Goal: Obtain resource: Obtain resource

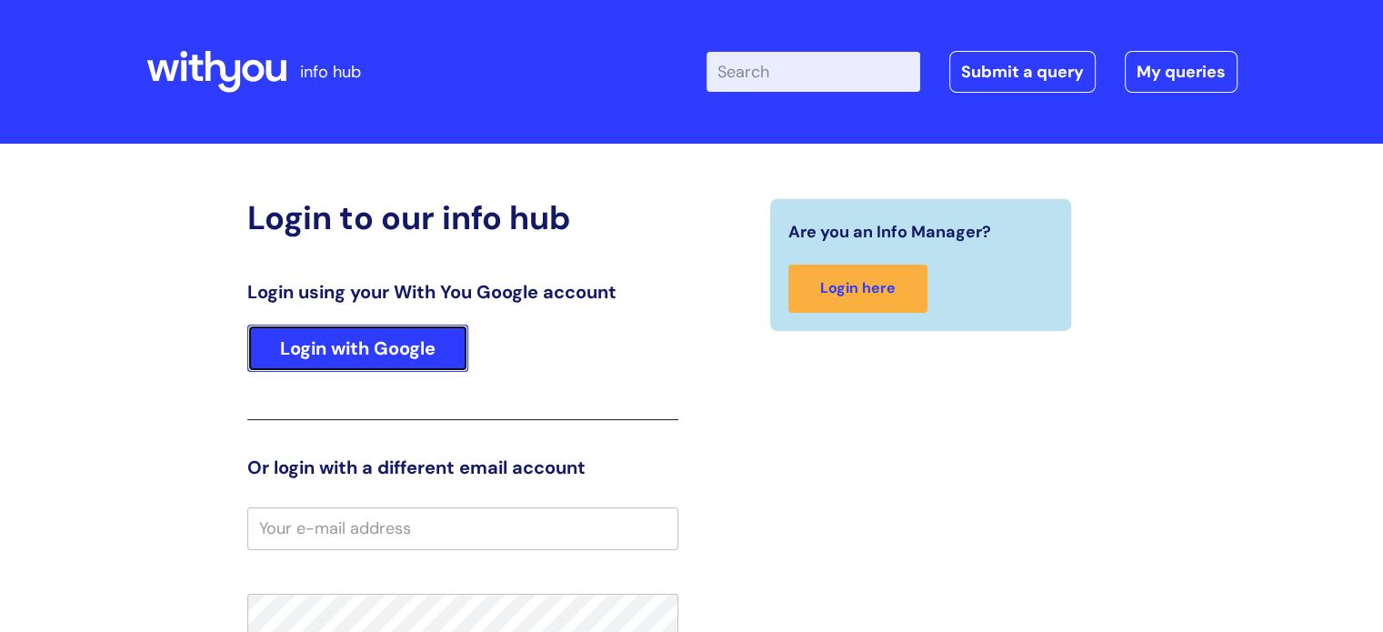
click at [414, 333] on link "Login with Google" at bounding box center [357, 348] width 221 height 47
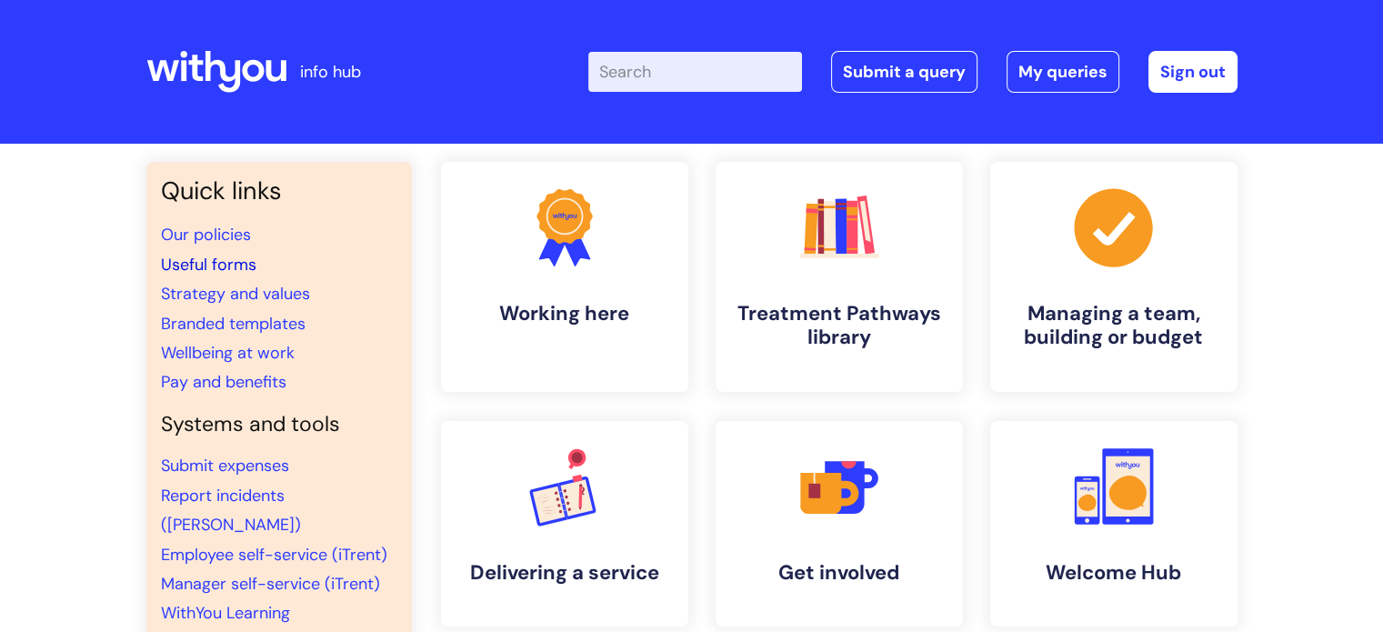
click at [233, 265] on link "Useful forms" at bounding box center [208, 265] width 95 height 22
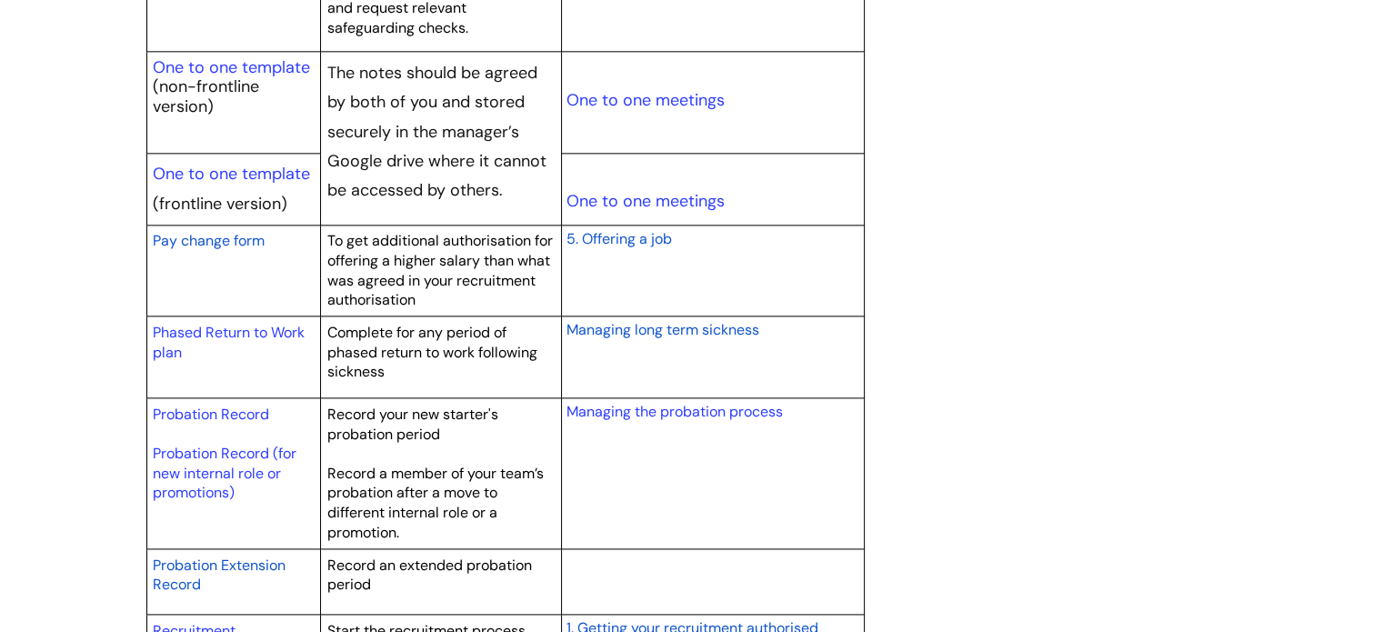
scroll to position [2273, 0]
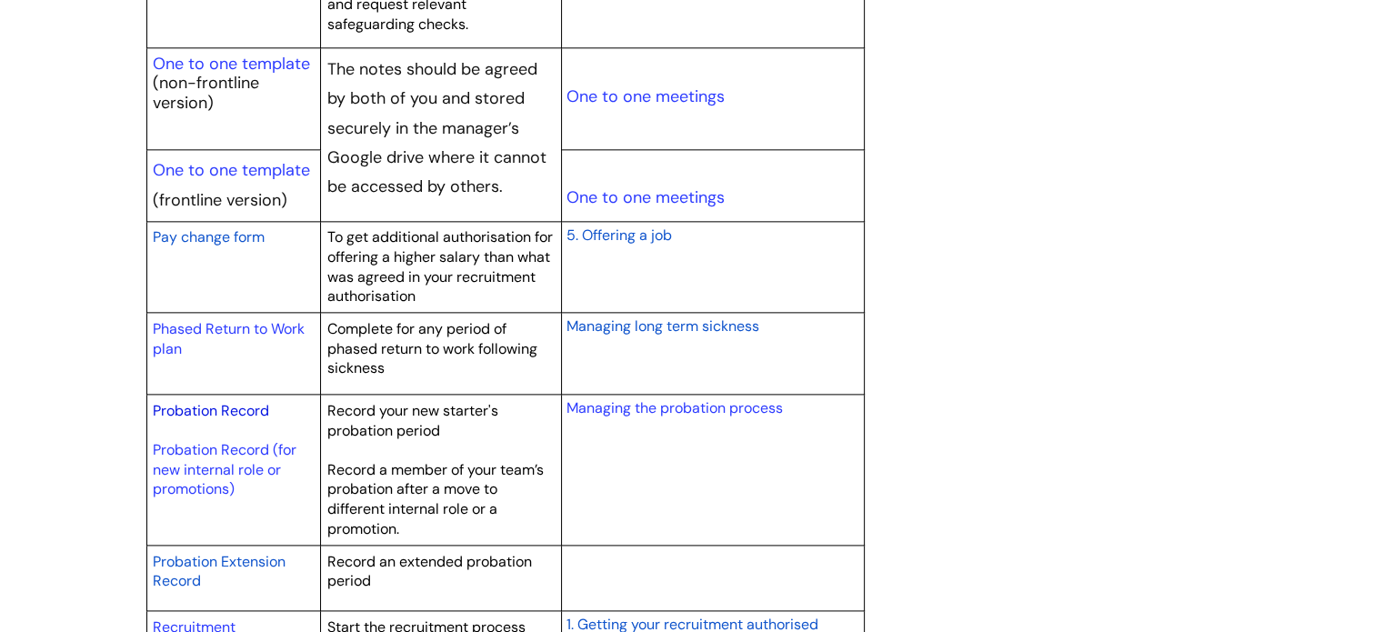
click at [223, 413] on link "Probation Record" at bounding box center [211, 410] width 116 height 19
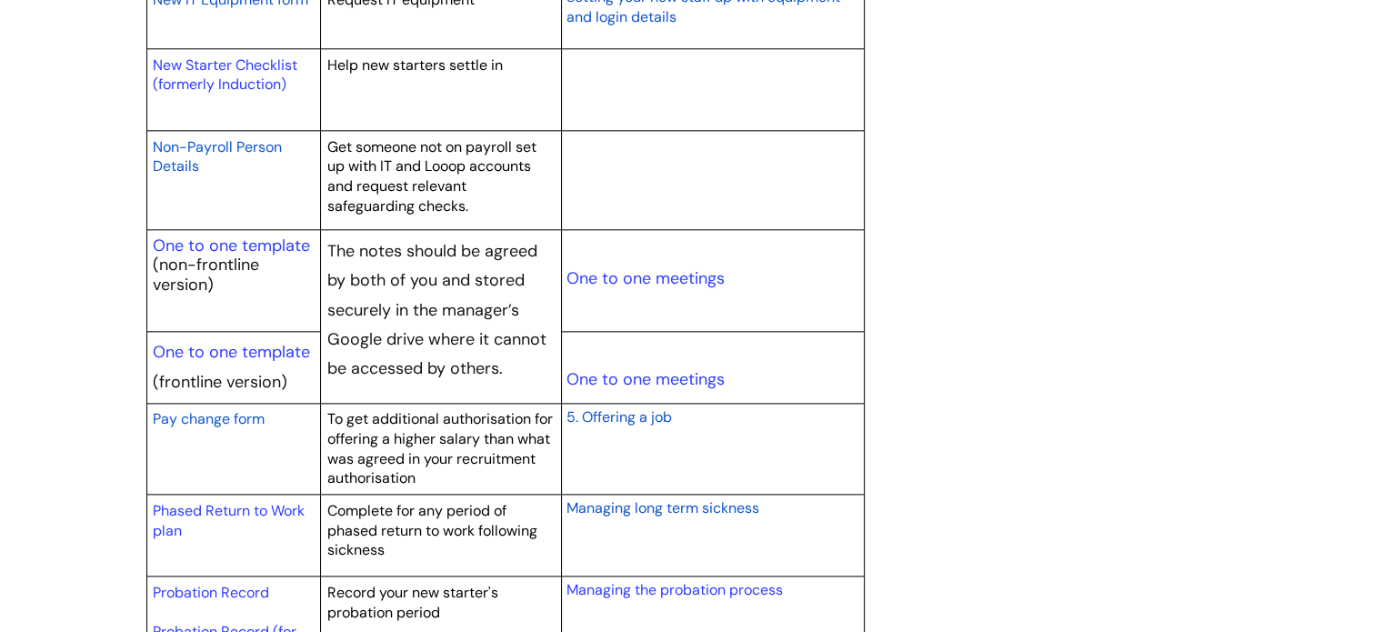
scroll to position [1819, 0]
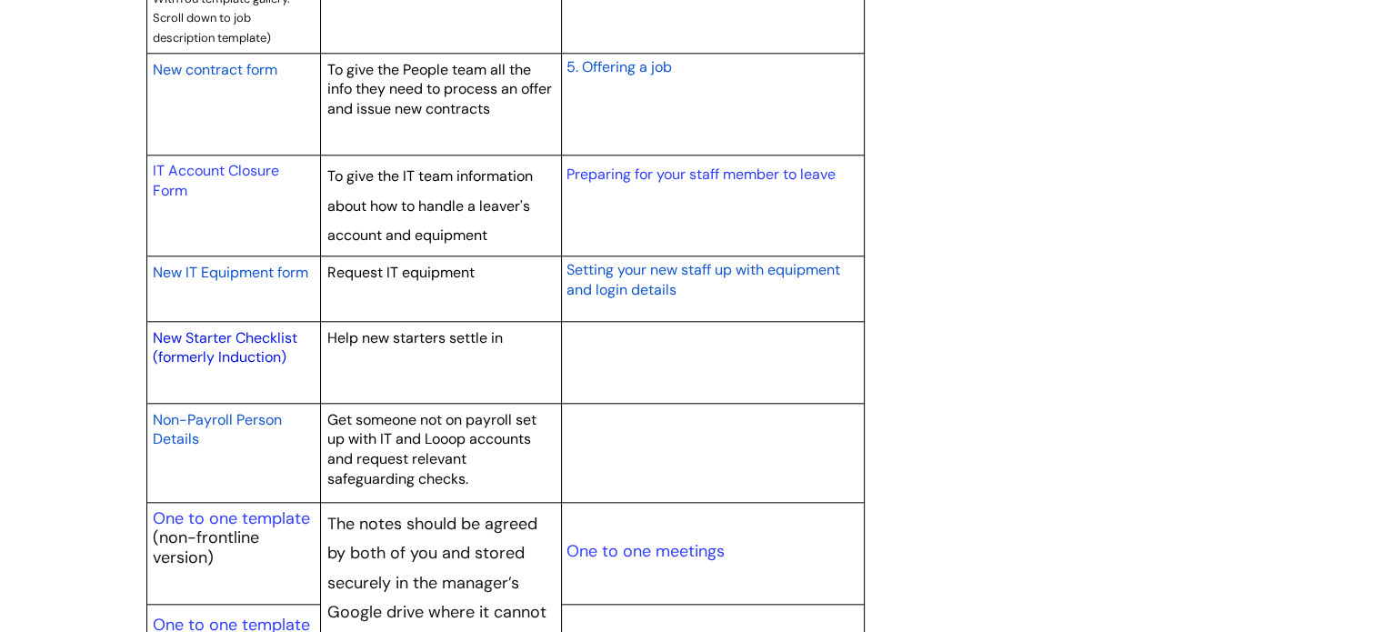
click at [224, 345] on link "New Starter Checklist (formerly Induction)" at bounding box center [225, 347] width 145 height 39
